Goal: Task Accomplishment & Management: Complete application form

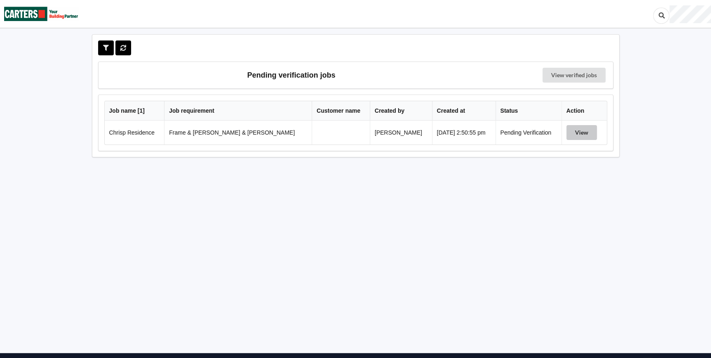
click at [579, 132] on button "View" at bounding box center [582, 132] width 31 height 15
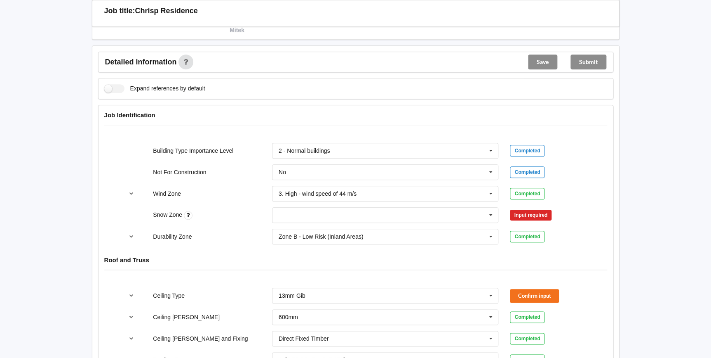
scroll to position [337, 0]
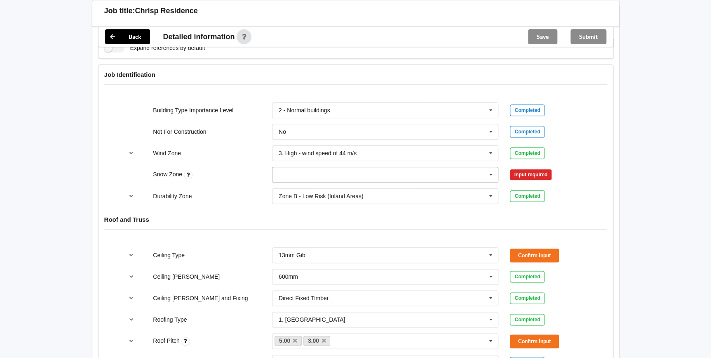
click at [490, 167] on icon at bounding box center [491, 174] width 12 height 15
click at [320, 182] on div "N0" at bounding box center [386, 189] width 226 height 15
click at [529, 169] on button "Confirm input" at bounding box center [534, 174] width 49 height 14
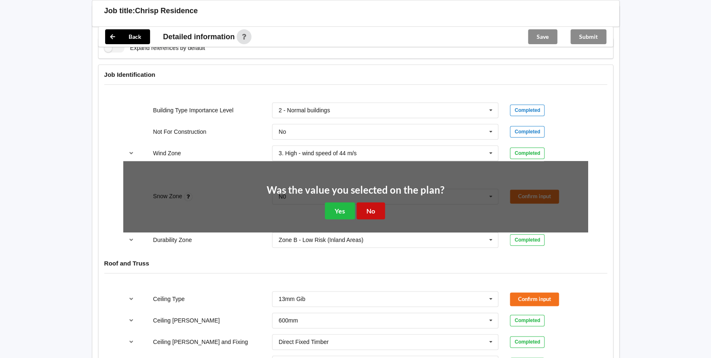
click at [365, 202] on button "No" at bounding box center [371, 210] width 28 height 17
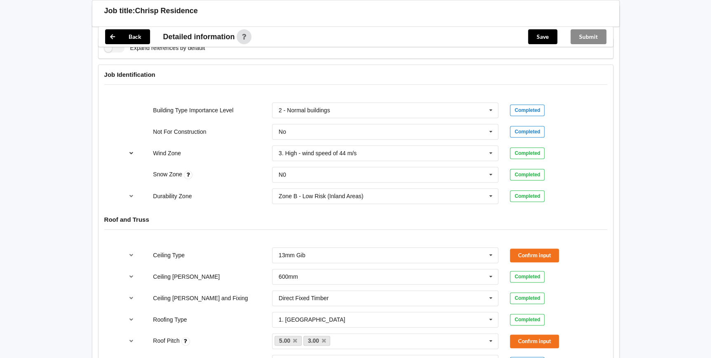
click at [128, 150] on icon "reference-toggle" at bounding box center [131, 152] width 7 height 5
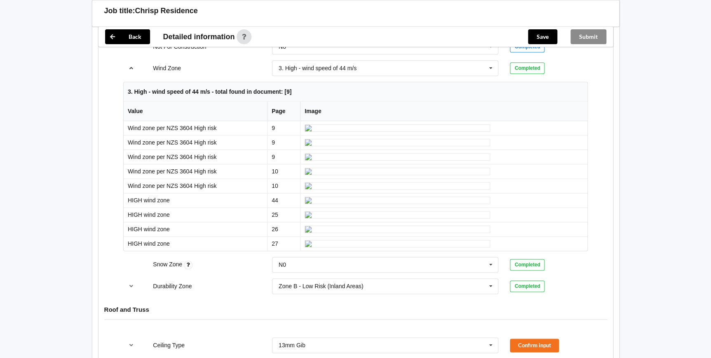
scroll to position [412, 0]
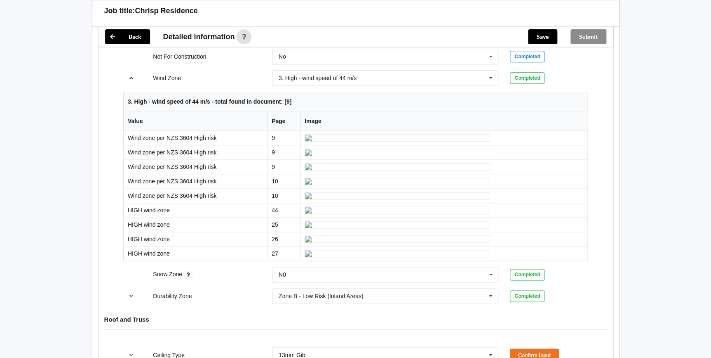
click at [129, 75] on icon "reference-toggle" at bounding box center [131, 77] width 7 height 5
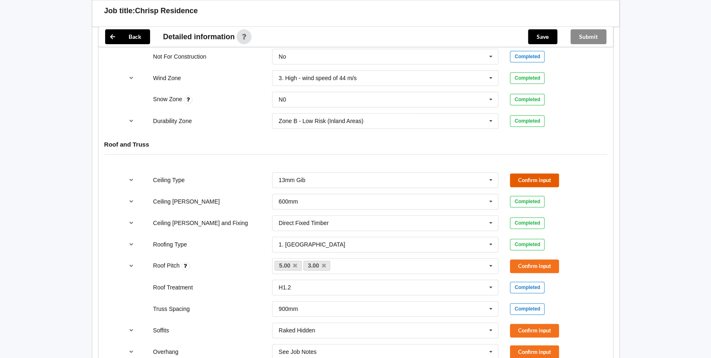
click at [546, 173] on button "Confirm input" at bounding box center [534, 180] width 49 height 14
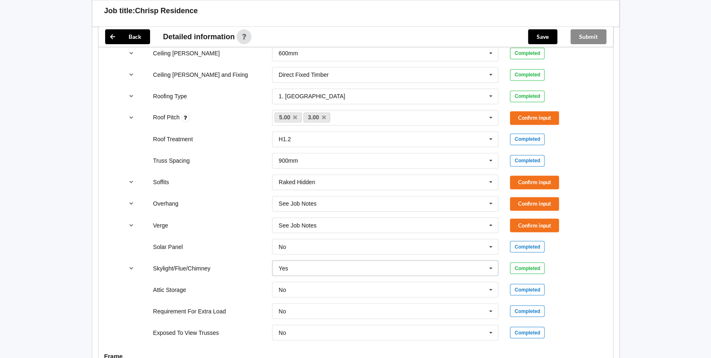
scroll to position [600, 0]
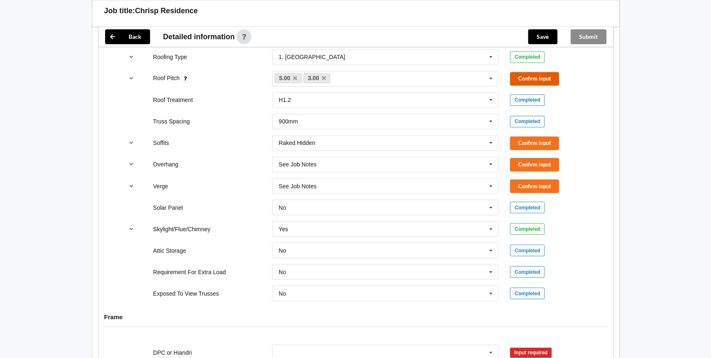
click at [532, 72] on button "Confirm input" at bounding box center [534, 79] width 49 height 14
click at [128, 140] on icon "reference-toggle" at bounding box center [131, 142] width 7 height 5
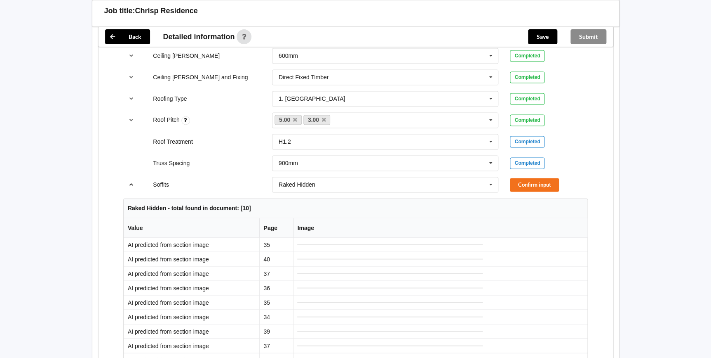
scroll to position [562, 0]
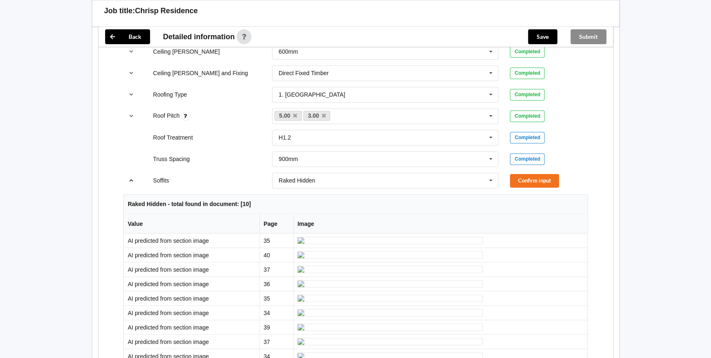
click at [132, 177] on icon "reference-toggle" at bounding box center [131, 179] width 7 height 5
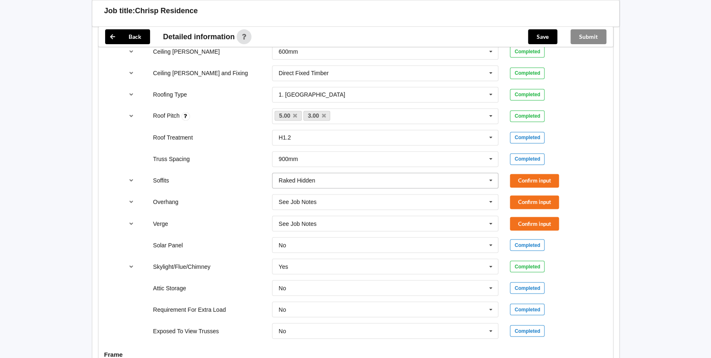
click at [494, 173] on icon at bounding box center [491, 180] width 12 height 15
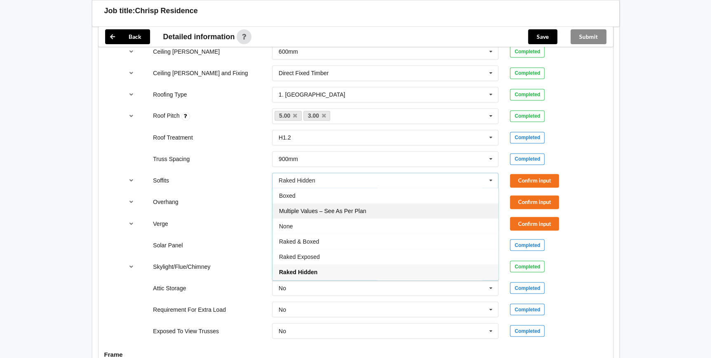
click at [388, 203] on div "Multiple Values – See As Per Plan" at bounding box center [386, 210] width 226 height 15
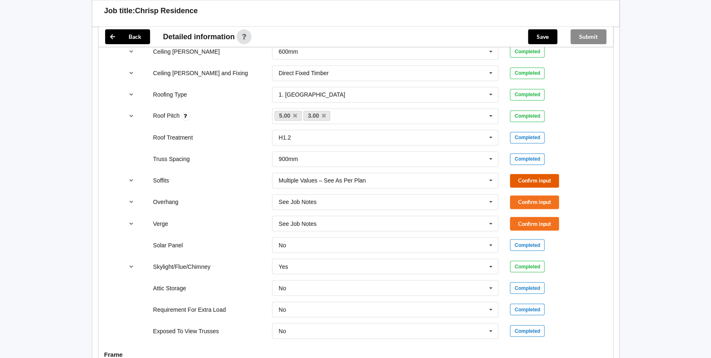
click at [530, 174] on button "Confirm input" at bounding box center [534, 181] width 49 height 14
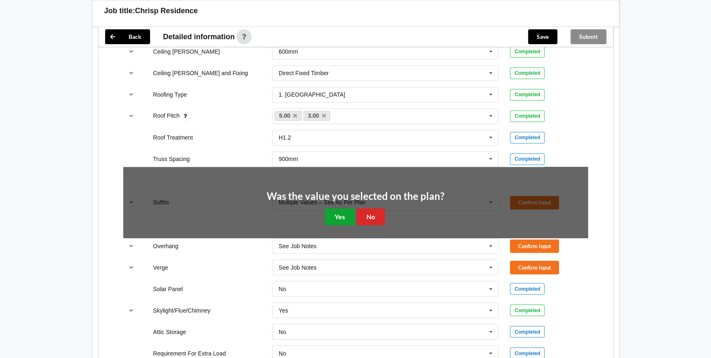
click at [344, 208] on button "Yes" at bounding box center [340, 216] width 30 height 17
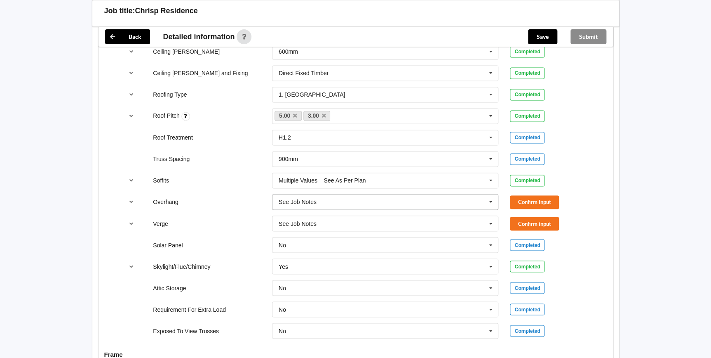
click at [492, 194] on icon at bounding box center [491, 201] width 12 height 15
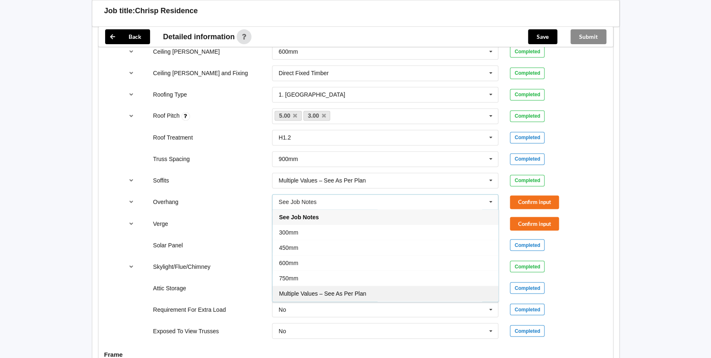
click at [369, 285] on div "Multiple Values – See As Per Plan" at bounding box center [386, 292] width 226 height 15
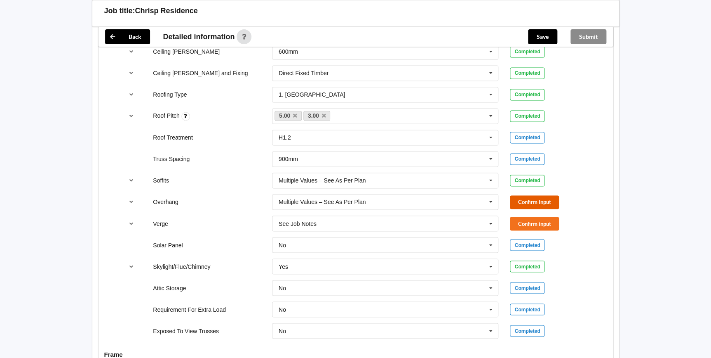
click at [524, 195] on button "Confirm input" at bounding box center [534, 202] width 49 height 14
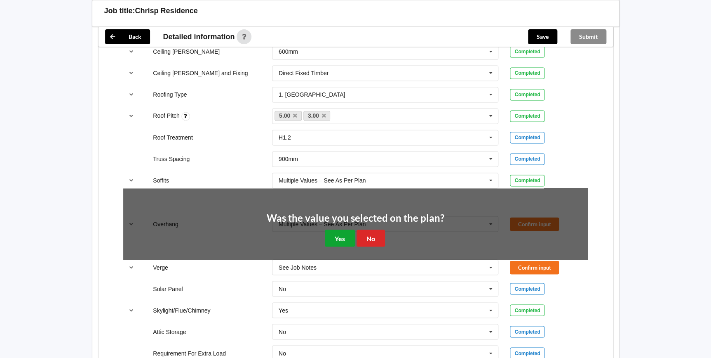
click at [346, 229] on button "Yes" at bounding box center [340, 237] width 30 height 17
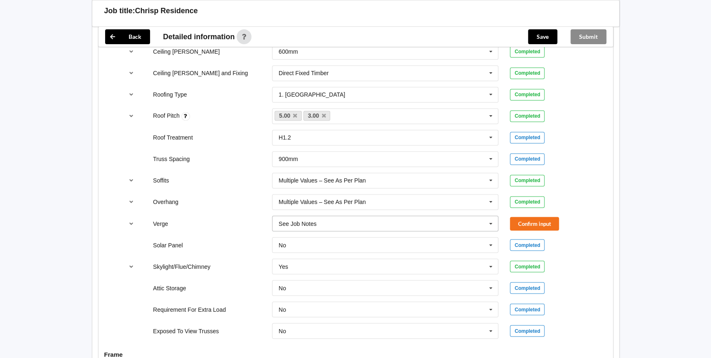
click at [492, 216] on icon at bounding box center [491, 223] width 12 height 15
click at [337, 307] on div "Multiple Values – See As Per Plan" at bounding box center [386, 314] width 226 height 15
click at [532, 216] on button "Confirm input" at bounding box center [534, 223] width 49 height 14
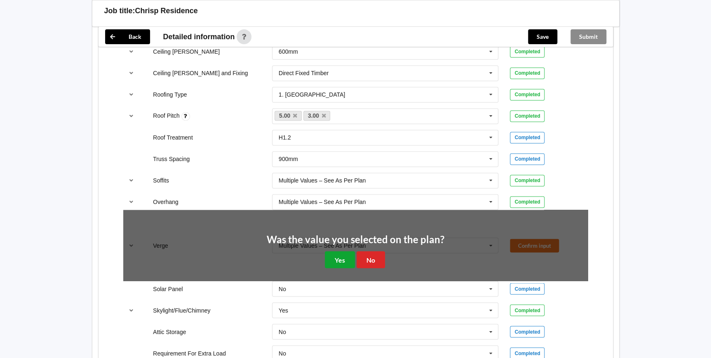
click at [335, 251] on button "Yes" at bounding box center [340, 259] width 30 height 17
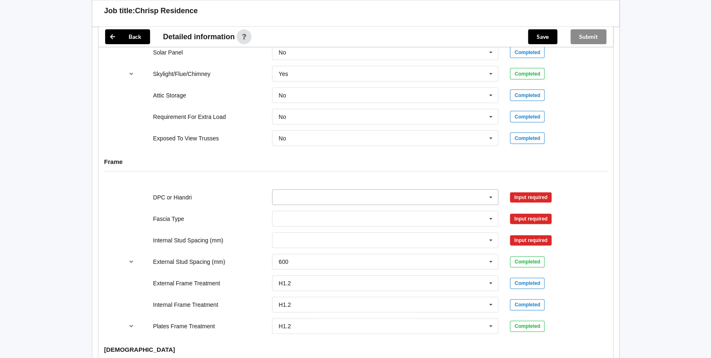
scroll to position [787, 0]
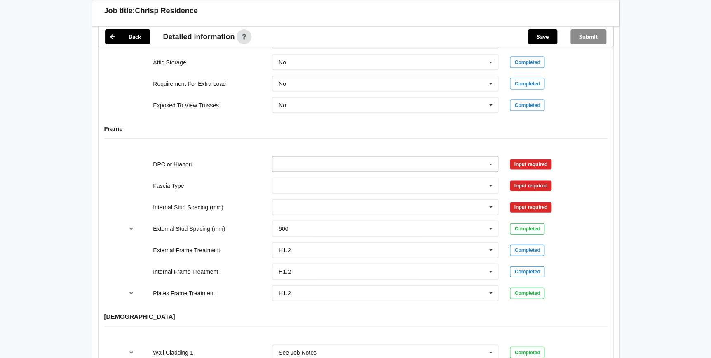
click at [494, 157] on icon at bounding box center [491, 164] width 12 height 15
click at [315, 172] on div "DPC Fitted" at bounding box center [386, 179] width 226 height 15
click at [489, 157] on icon at bounding box center [491, 164] width 12 height 15
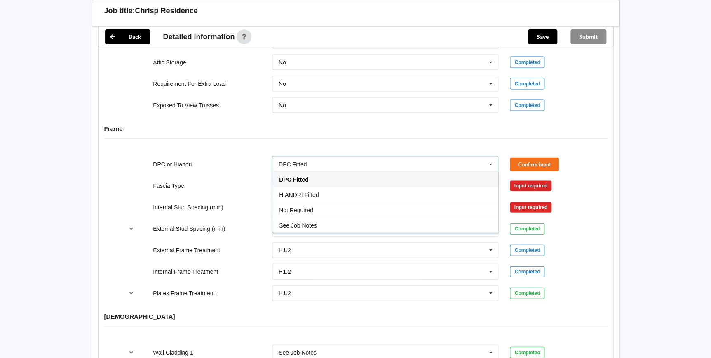
click at [489, 157] on icon at bounding box center [491, 164] width 12 height 15
click at [536, 158] on button "Confirm input" at bounding box center [534, 165] width 49 height 14
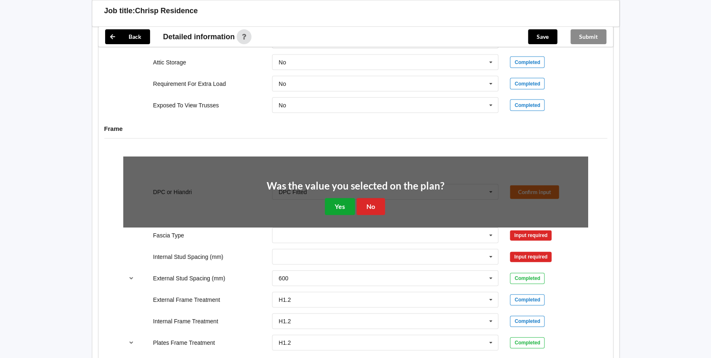
click at [341, 199] on button "Yes" at bounding box center [340, 206] width 30 height 17
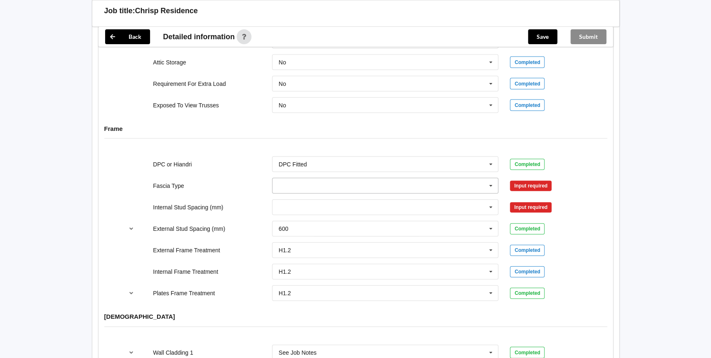
click at [492, 178] on icon at bounding box center [491, 185] width 12 height 15
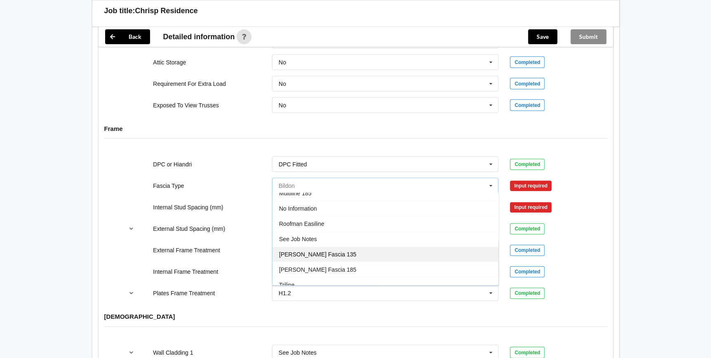
scroll to position [273, 0]
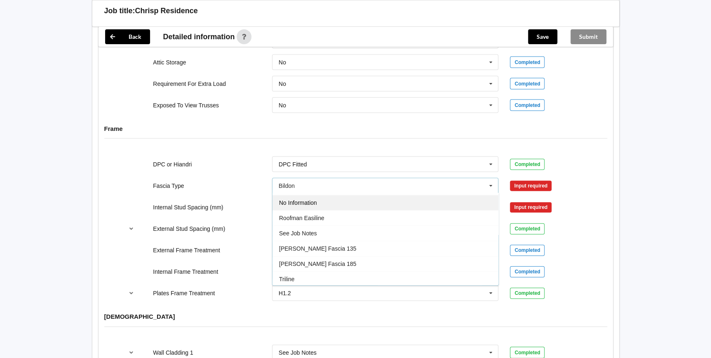
click at [323, 195] on div "No Information" at bounding box center [386, 202] width 226 height 15
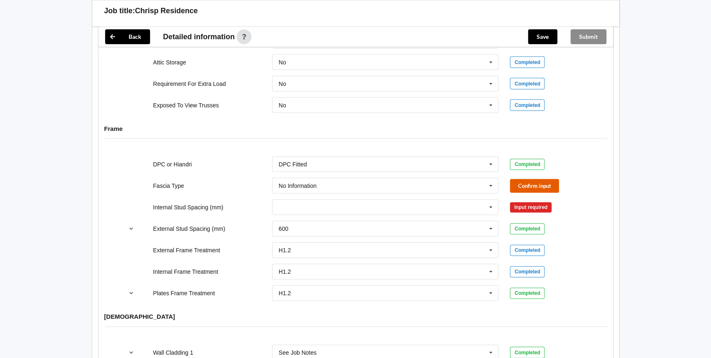
click at [535, 179] on button "Confirm input" at bounding box center [534, 186] width 49 height 14
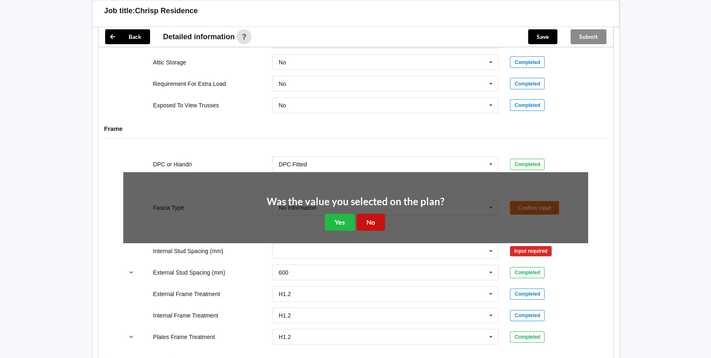
click at [370, 214] on button "No" at bounding box center [371, 222] width 28 height 17
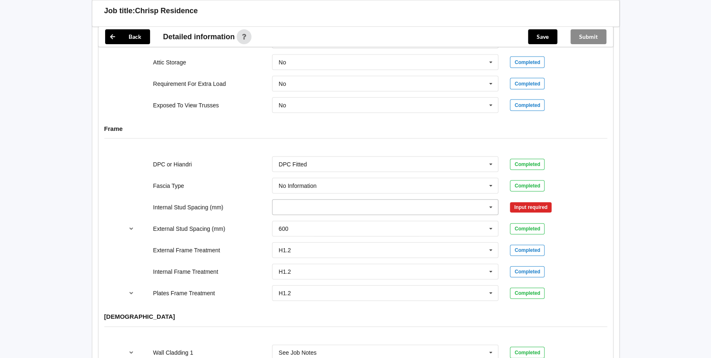
click at [495, 200] on icon at bounding box center [491, 207] width 12 height 15
click at [374, 291] on div "Multiple Values – See As Per Plan" at bounding box center [386, 298] width 226 height 15
click at [526, 200] on button "Confirm input" at bounding box center [534, 207] width 49 height 14
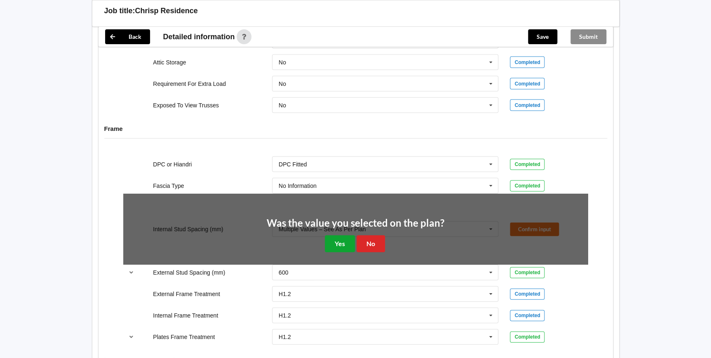
click at [330, 235] on button "Yes" at bounding box center [340, 243] width 30 height 17
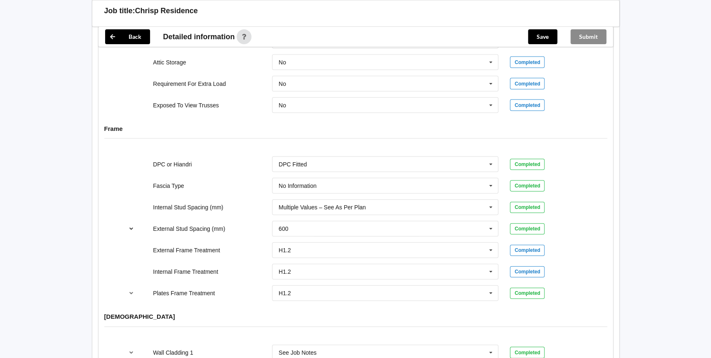
click at [132, 226] on icon "reference-toggle" at bounding box center [131, 228] width 7 height 5
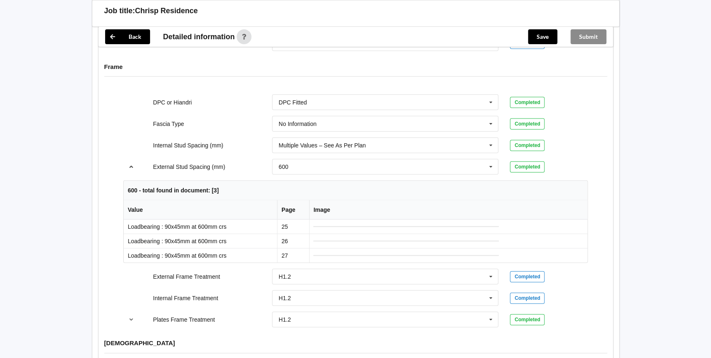
scroll to position [862, 0]
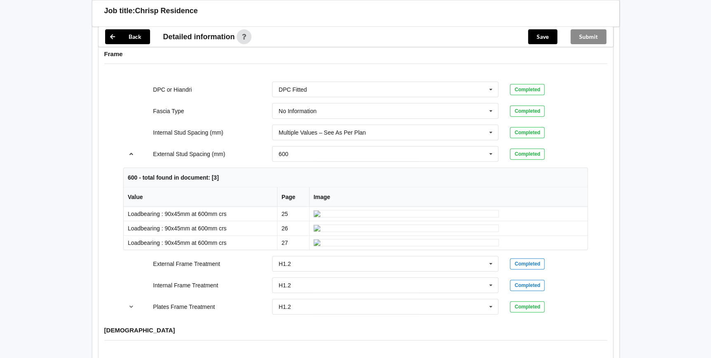
click at [132, 151] on icon "reference-toggle" at bounding box center [131, 153] width 7 height 5
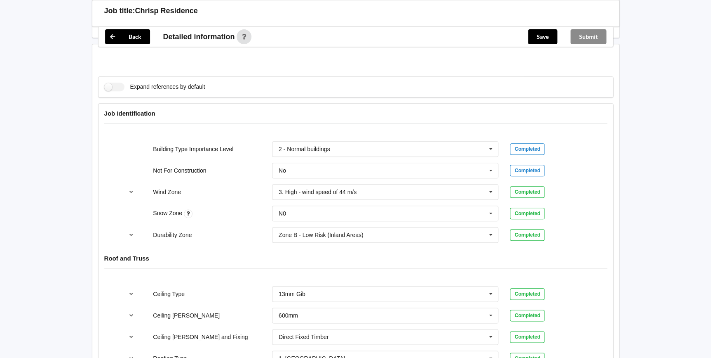
scroll to position [188, 0]
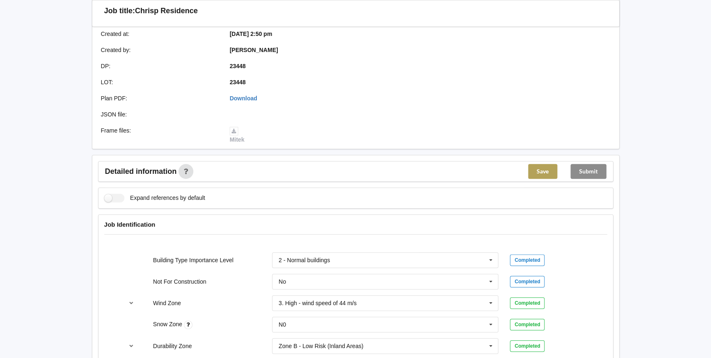
click at [548, 164] on button "Save" at bounding box center [542, 171] width 29 height 15
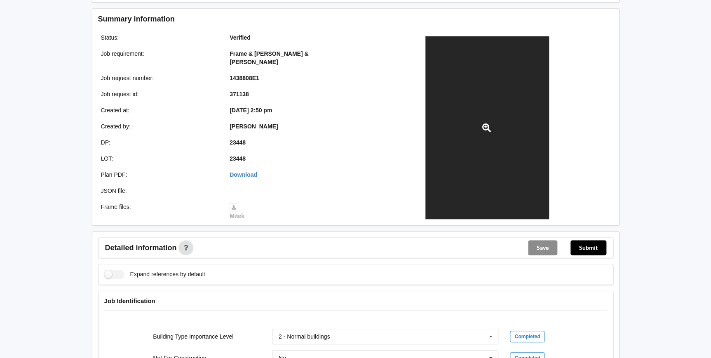
scroll to position [0, 0]
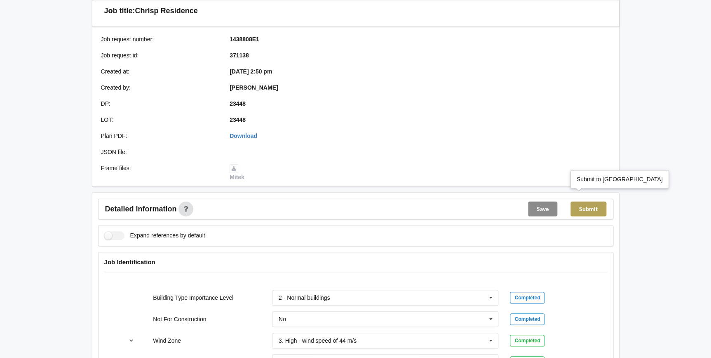
click at [595, 201] on button "Submit" at bounding box center [589, 208] width 36 height 15
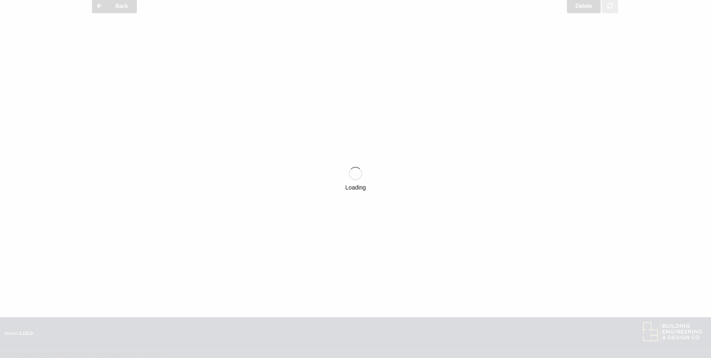
scroll to position [112, 0]
